Goal: Task Accomplishment & Management: Complete application form

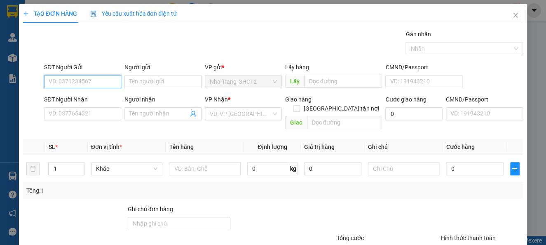
click at [99, 78] on input "SĐT Người Gửi" at bounding box center [82, 81] width 77 height 13
type input "0389937720"
click at [83, 99] on div "0389937720 - NGUYÊN" at bounding box center [82, 97] width 66 height 9
type input "NGUYÊN"
type input "0934707050"
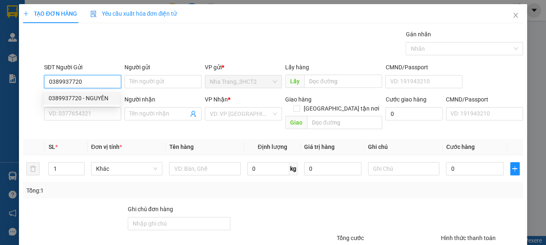
type input "VI"
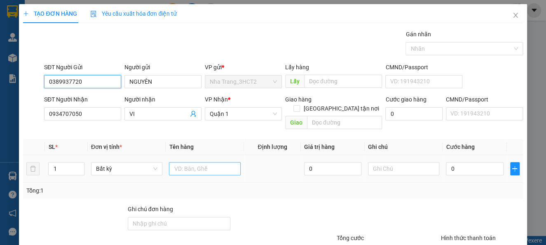
type input "0389937720"
click at [185, 162] on input "text" at bounding box center [205, 168] width 72 height 13
type input "1TX"
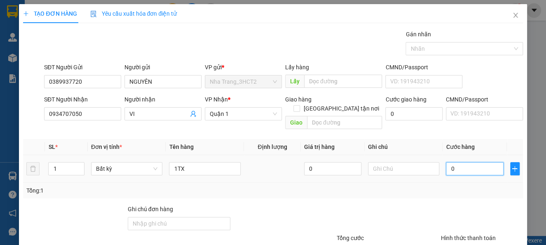
click at [459, 162] on input "0" at bounding box center [474, 168] width 57 height 13
type input "5"
type input "50"
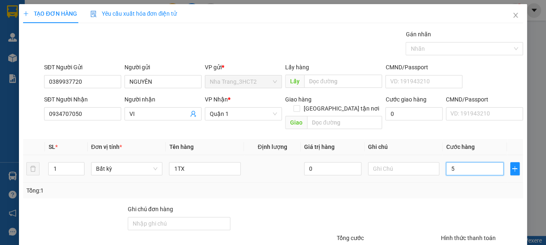
type input "50"
type input "50.000"
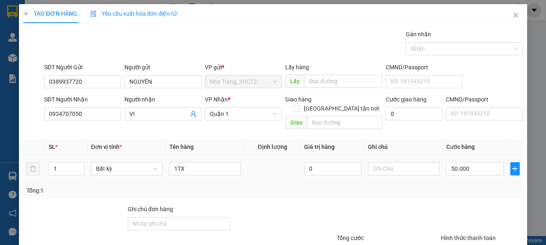
click at [458, 171] on td "50.000" at bounding box center [474, 169] width 64 height 28
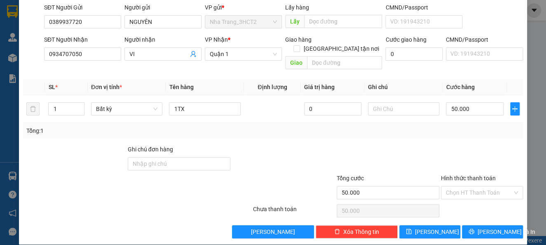
scroll to position [60, 0]
click at [476, 225] on button "[PERSON_NAME] và In" at bounding box center [492, 231] width 61 height 13
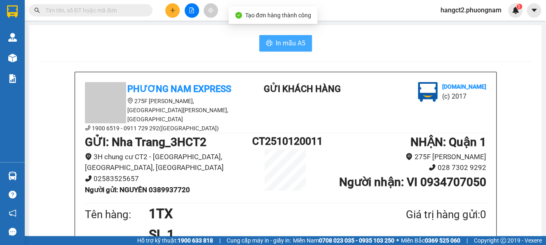
click at [292, 45] on span "In mẫu A5" at bounding box center [290, 43] width 30 height 10
click at [180, 8] on div at bounding box center [192, 10] width 62 height 14
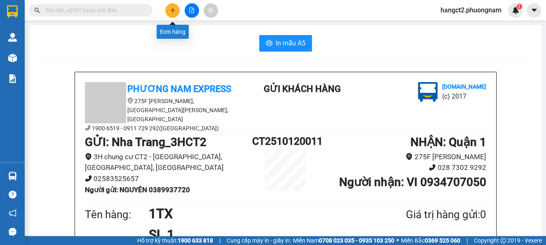
click at [177, 9] on button at bounding box center [172, 10] width 14 height 14
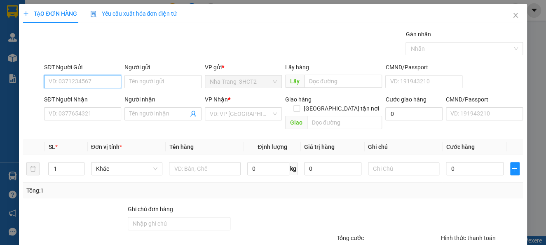
click at [106, 80] on input "SĐT Người Gửi" at bounding box center [82, 81] width 77 height 13
type input "0979819332"
click at [84, 99] on div "0979819332 - CHÚ NINH" at bounding box center [82, 97] width 66 height 9
type input "CHÚ NINH"
type input "0979279432"
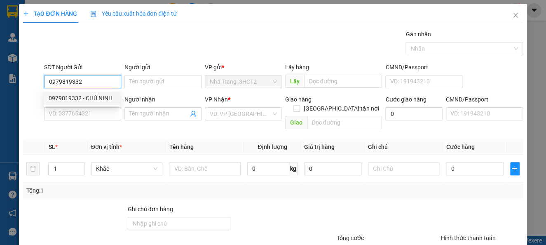
type input "A TRUNG"
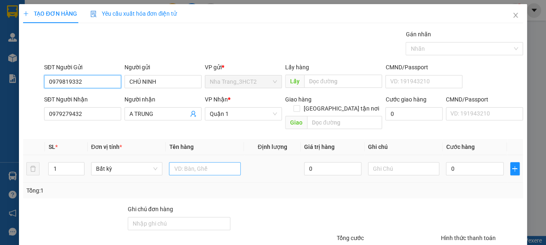
type input "0979819332"
click at [189, 162] on input "text" at bounding box center [205, 168] width 72 height 13
type input "1TX"
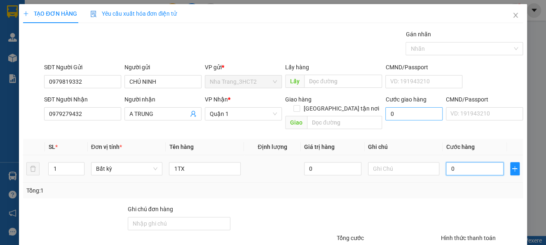
drag, startPoint x: 448, startPoint y: 159, endPoint x: 432, endPoint y: 120, distance: 42.3
click at [449, 162] on input "0" at bounding box center [474, 168] width 57 height 13
type input "3"
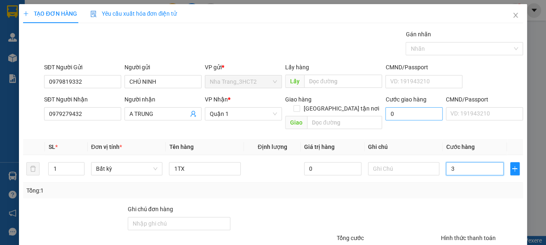
type input "30"
type input "30.000"
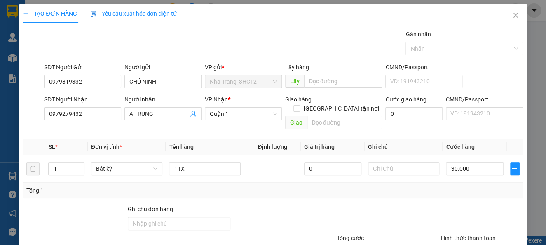
click at [449, 192] on div "Transit Pickup Surcharge Ids Transit Deliver Surcharge Ids Transit Deliver Surc…" at bounding box center [272, 164] width 499 height 268
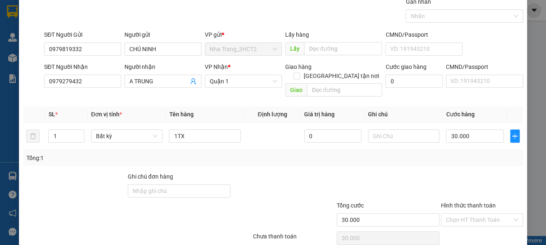
scroll to position [60, 0]
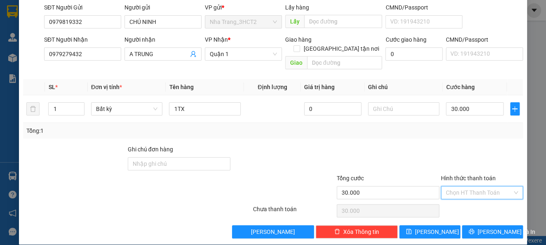
click at [482, 186] on input "Hình thức thanh toán" at bounding box center [479, 192] width 66 height 12
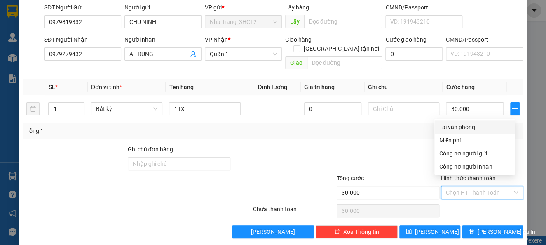
click at [457, 128] on div "Tại văn phòng" at bounding box center [474, 126] width 70 height 9
type input "0"
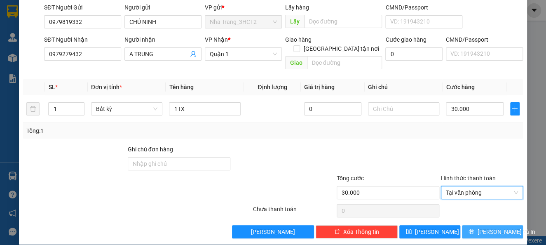
click at [479, 226] on button "[PERSON_NAME] và In" at bounding box center [492, 231] width 61 height 13
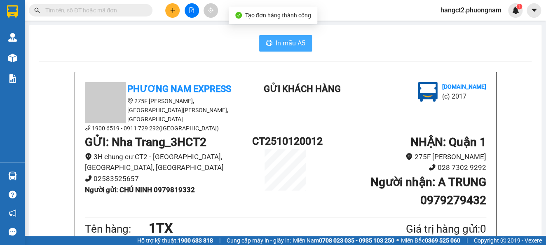
click at [284, 40] on span "In mẫu A5" at bounding box center [290, 43] width 30 height 10
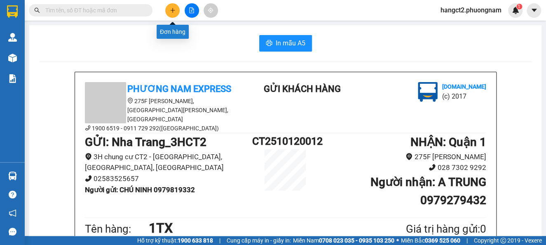
click at [170, 9] on icon "plus" at bounding box center [173, 10] width 6 height 6
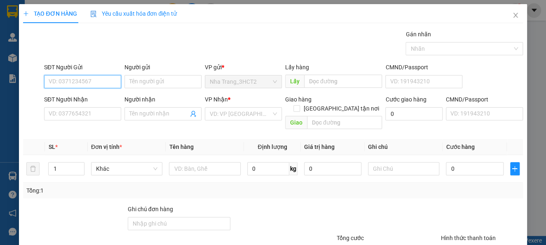
click at [86, 79] on input "SĐT Người Gửi" at bounding box center [82, 81] width 77 height 13
type input "0986688650"
click at [95, 93] on div "0986688650 - HƯƠNG" at bounding box center [82, 97] width 66 height 9
type input "HƯƠNG"
type input "0931153727"
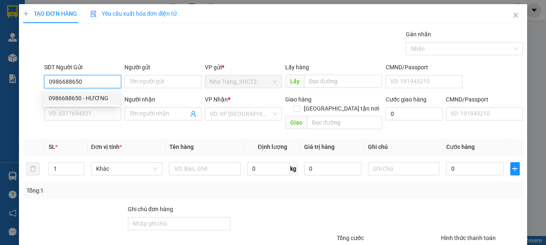
type input "GIANG"
checkbox input "true"
type input "R4-52 [STREET_ADDRESS]"
type input "60.000"
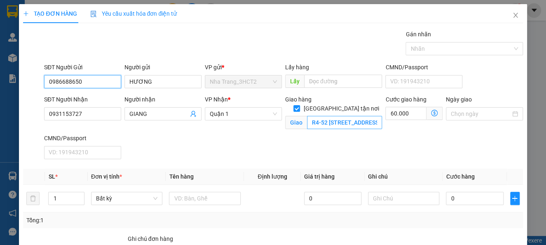
type input "0986688650"
click at [358, 116] on input "R4-52 [STREET_ADDRESS]" at bounding box center [344, 122] width 75 height 13
click at [431, 112] on span at bounding box center [434, 113] width 16 height 13
click at [431, 112] on icon "dollar-circle" at bounding box center [434, 113] width 7 height 7
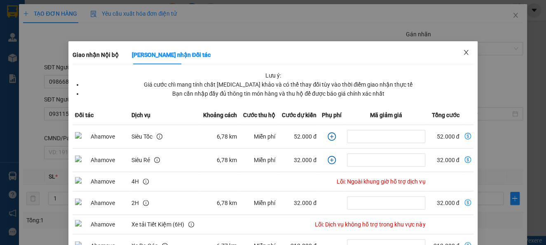
click at [461, 44] on span "Close" at bounding box center [465, 52] width 23 height 23
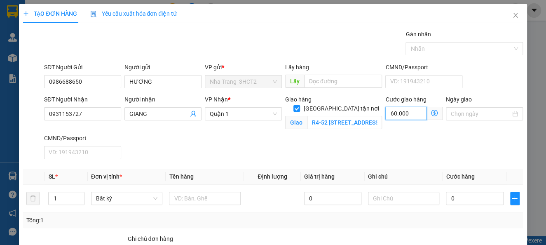
click at [405, 108] on input "60.000" at bounding box center [405, 113] width 41 height 13
type input "7"
type input "70"
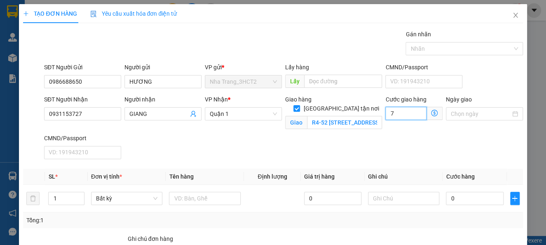
type input "70"
type input "70.000"
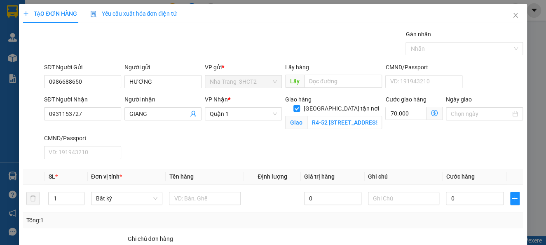
drag, startPoint x: 337, startPoint y: 138, endPoint x: 319, endPoint y: 131, distance: 20.1
click at [337, 138] on div "SĐT Người Nhận 0931153727 Người nhận GIANG VP Nhận * Quận 1 [GEOGRAPHIC_DATA] t…" at bounding box center [283, 129] width 482 height 68
click at [307, 116] on input "R4-52 [STREET_ADDRESS]" at bounding box center [344, 122] width 75 height 13
type input "GTN 70K ) R4-52 ĐƯỜNG SỐ 2 , [GEOGRAPHIC_DATA] , [GEOGRAPHIC_DATA] , [GEOGRAPHI…"
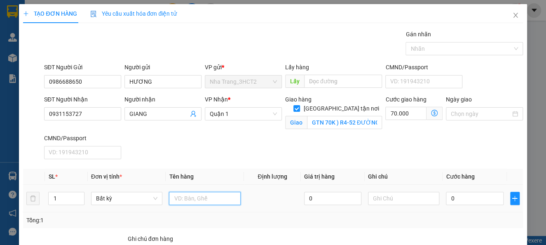
click at [205, 194] on input "text" at bounding box center [205, 197] width 72 height 13
type input "1K GIẤY NHỎ"
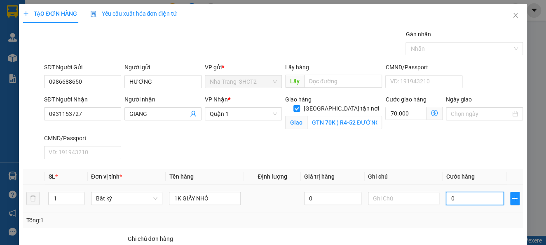
click at [459, 199] on input "0" at bounding box center [474, 197] width 57 height 13
type input "2"
type input "70.002"
type input "20"
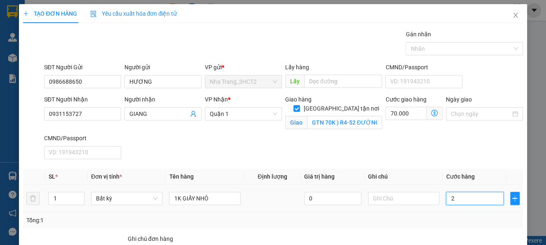
type input "70.020"
type input "20.000"
type input "90.000"
click at [445, 234] on div at bounding box center [482, 248] width 84 height 29
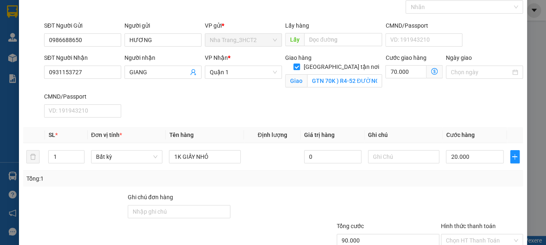
scroll to position [98, 0]
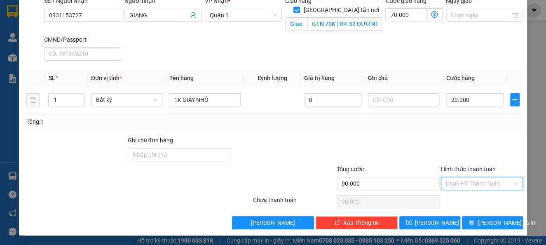
click at [474, 181] on input "Hình thức thanh toán" at bounding box center [479, 183] width 66 height 12
click at [476, 123] on div "Tại văn phòng" at bounding box center [474, 126] width 70 height 9
type input "0"
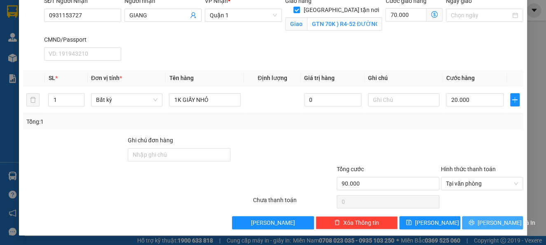
click at [480, 221] on span "[PERSON_NAME] và In" at bounding box center [506, 222] width 58 height 9
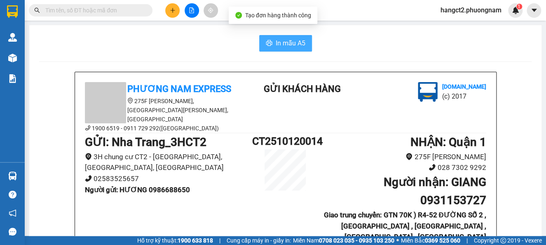
click at [289, 40] on span "In mẫu A5" at bounding box center [290, 43] width 30 height 10
